Goal: Download file/media

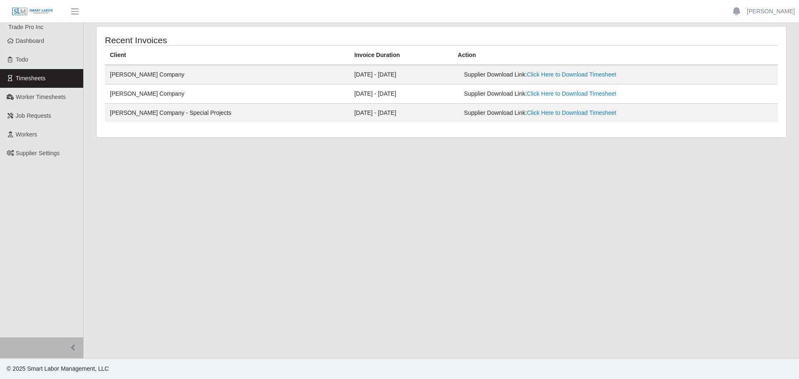
click at [523, 258] on main "Recent Invoices Client Invoice Duration Action [PERSON_NAME] Company [DATE] - […" at bounding box center [441, 190] width 715 height 335
click at [527, 75] on link "Click Here to Download Timesheet" at bounding box center [571, 74] width 89 height 7
click at [536, 75] on link "Click Here to Download Timesheet" at bounding box center [571, 74] width 89 height 7
